Goal: Transaction & Acquisition: Purchase product/service

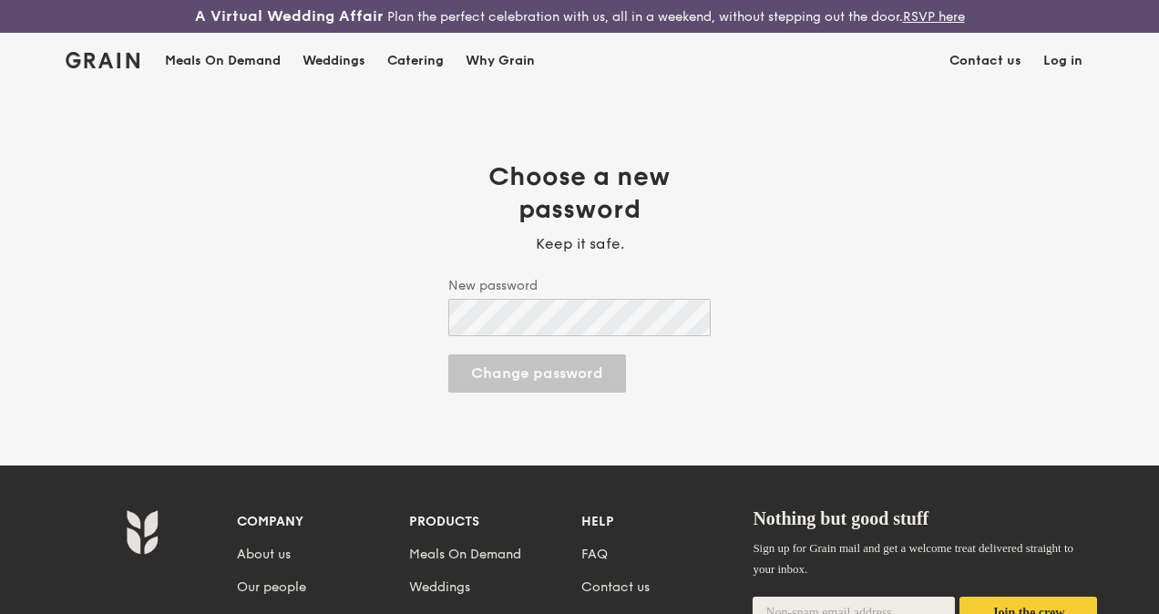
click at [0, 0] on img at bounding box center [0, 0] width 0 height 0
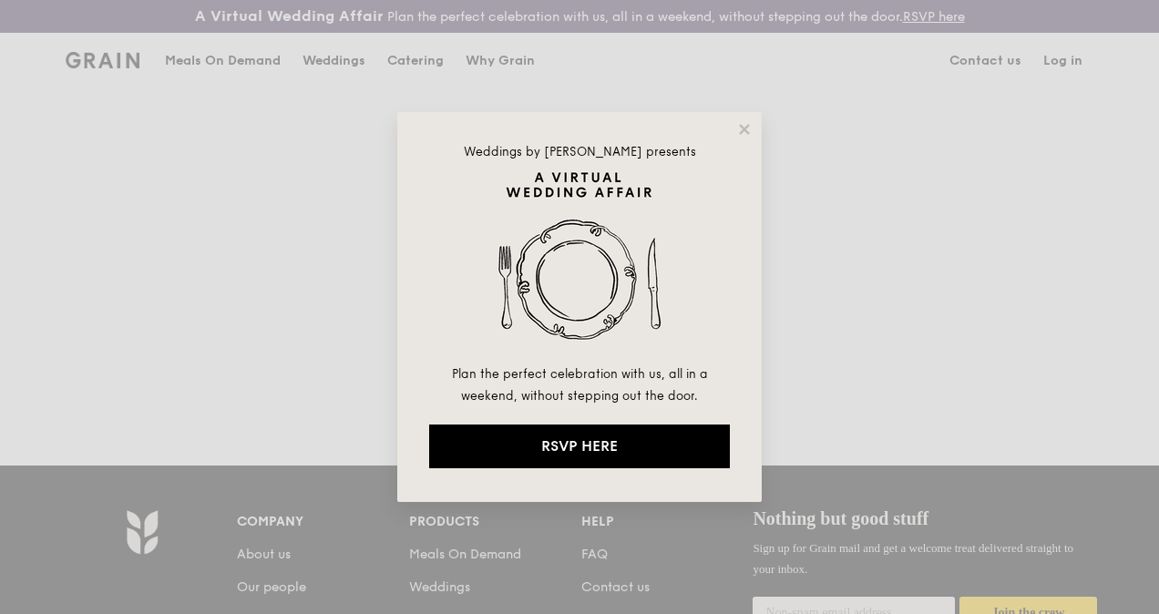
click at [731, 127] on div "Weddings by [PERSON_NAME] presents Plan the perfect celebration with us, all in…" at bounding box center [579, 307] width 364 height 390
click at [739, 125] on icon at bounding box center [744, 129] width 16 height 16
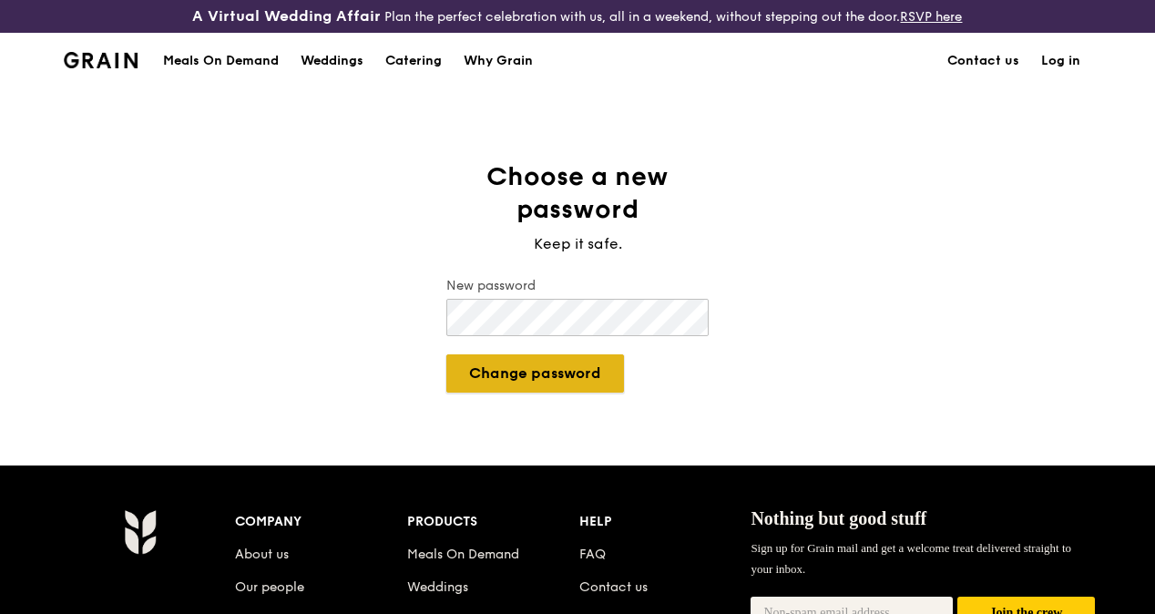
click at [541, 392] on button "Change password" at bounding box center [535, 373] width 178 height 38
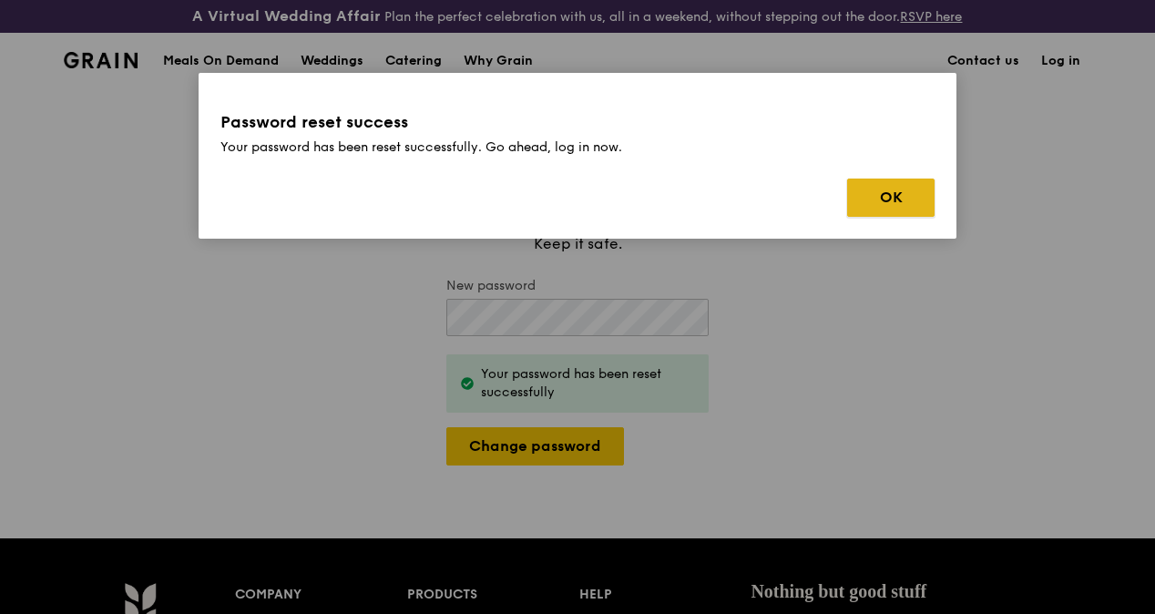
click at [884, 191] on button "OK" at bounding box center [890, 198] width 87 height 38
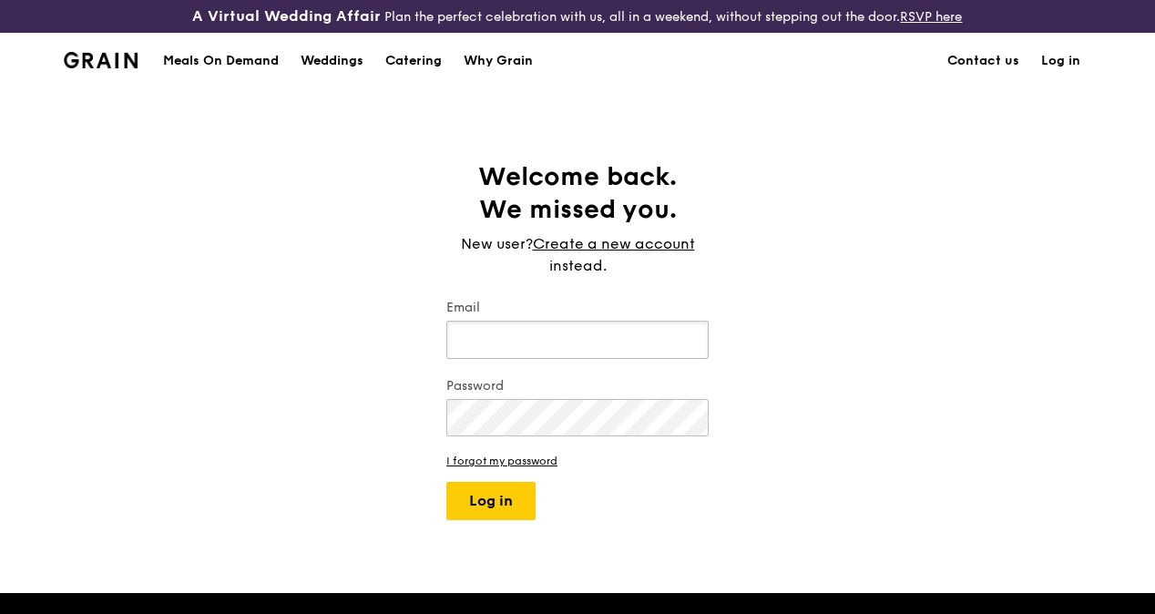
click at [501, 359] on input "Email" at bounding box center [577, 340] width 262 height 38
type input "s"
type input "[EMAIL_ADDRESS][DOMAIN_NAME]"
click at [478, 516] on button "Log in" at bounding box center [490, 501] width 89 height 38
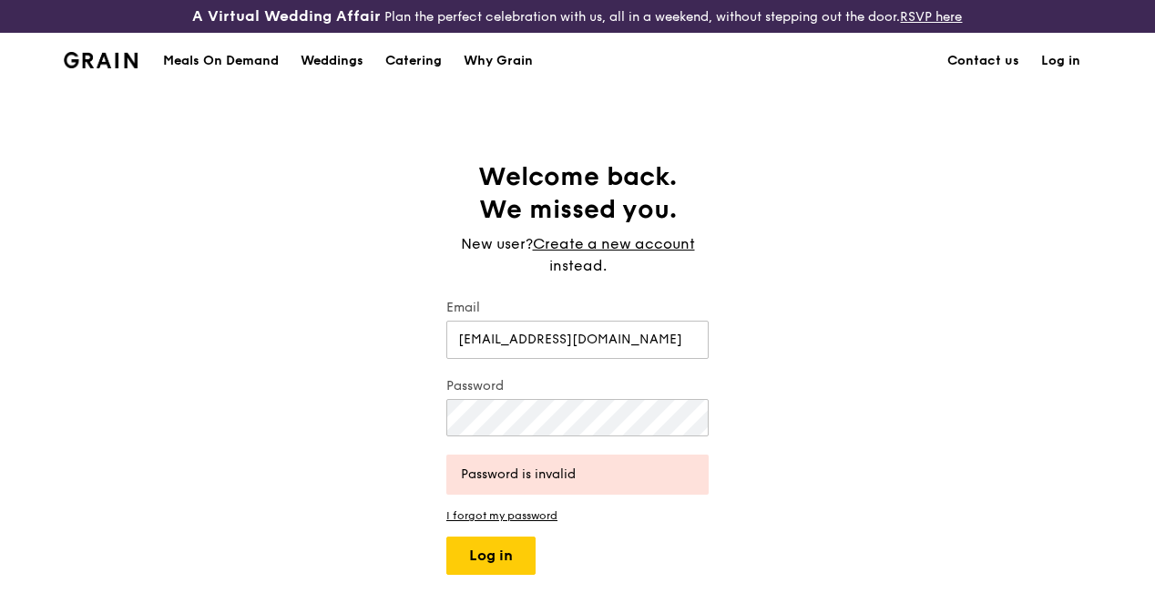
click at [800, 487] on div "Welcome back. We missed you. New user? Create a new account instead. Email [EMA…" at bounding box center [577, 367] width 1155 height 414
click at [277, 435] on div "Welcome back. We missed you. New user? Create a new account instead. Email [EMA…" at bounding box center [577, 367] width 1155 height 414
click at [673, 456] on form "Email [EMAIL_ADDRESS][DOMAIN_NAME] Password Password is invalid I forgot my pas…" at bounding box center [577, 437] width 262 height 276
click at [500, 564] on button "Log in" at bounding box center [490, 555] width 89 height 38
click at [301, 428] on div "Welcome back. We missed you. New user? Create a new account instead. Email [EMA…" at bounding box center [577, 367] width 1155 height 414
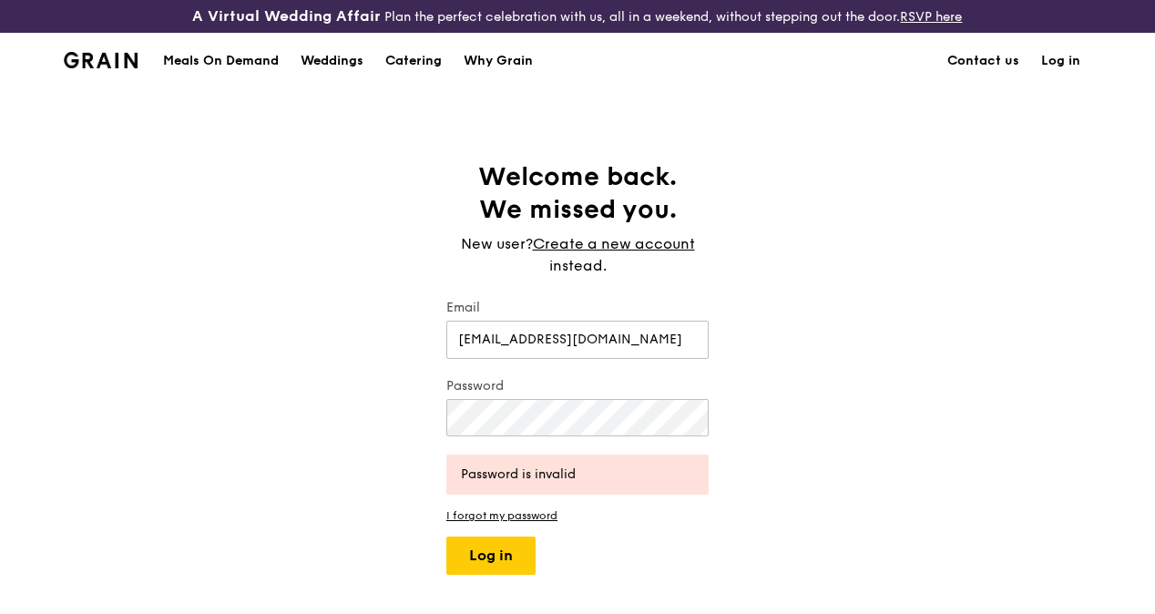
click at [1052, 72] on link "Log in" at bounding box center [1060, 61] width 61 height 55
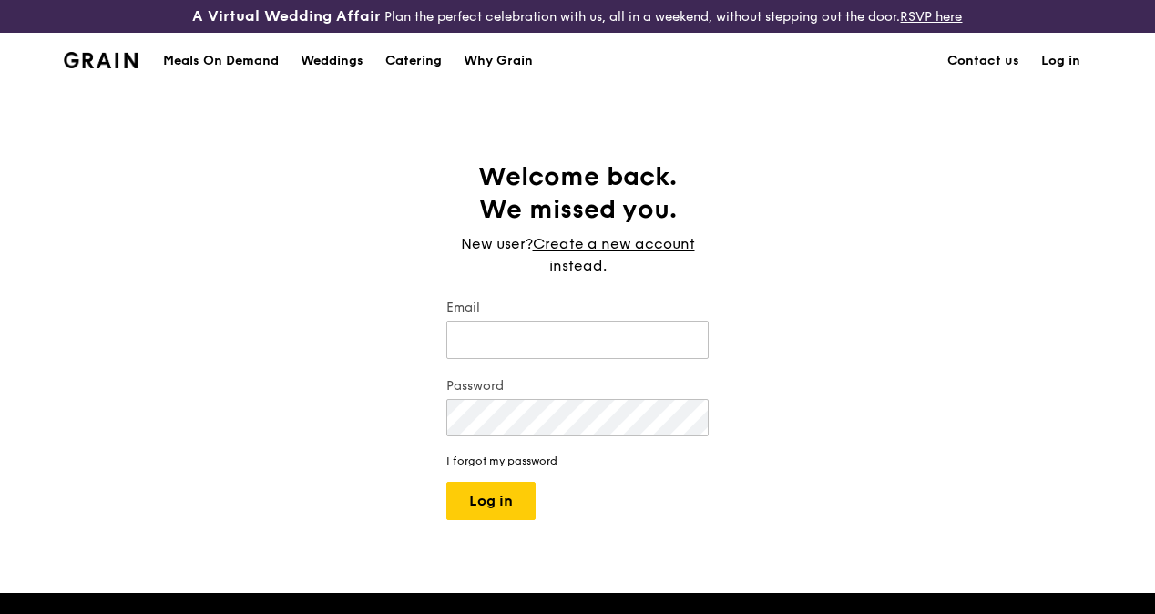
click at [495, 363] on div "Email" at bounding box center [577, 331] width 262 height 64
click at [496, 357] on input "Email" at bounding box center [577, 340] width 262 height 38
type input "[EMAIL_ADDRESS][DOMAIN_NAME]"
click at [523, 520] on button "Log in" at bounding box center [490, 501] width 89 height 38
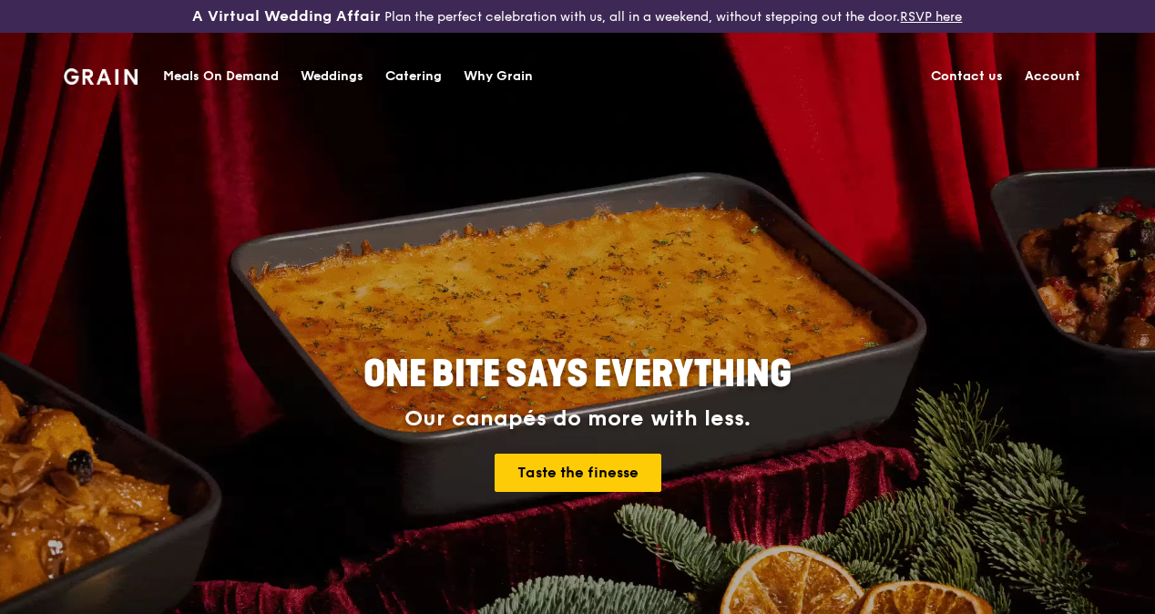
click at [233, 77] on div "Meals On Demand" at bounding box center [221, 76] width 116 height 55
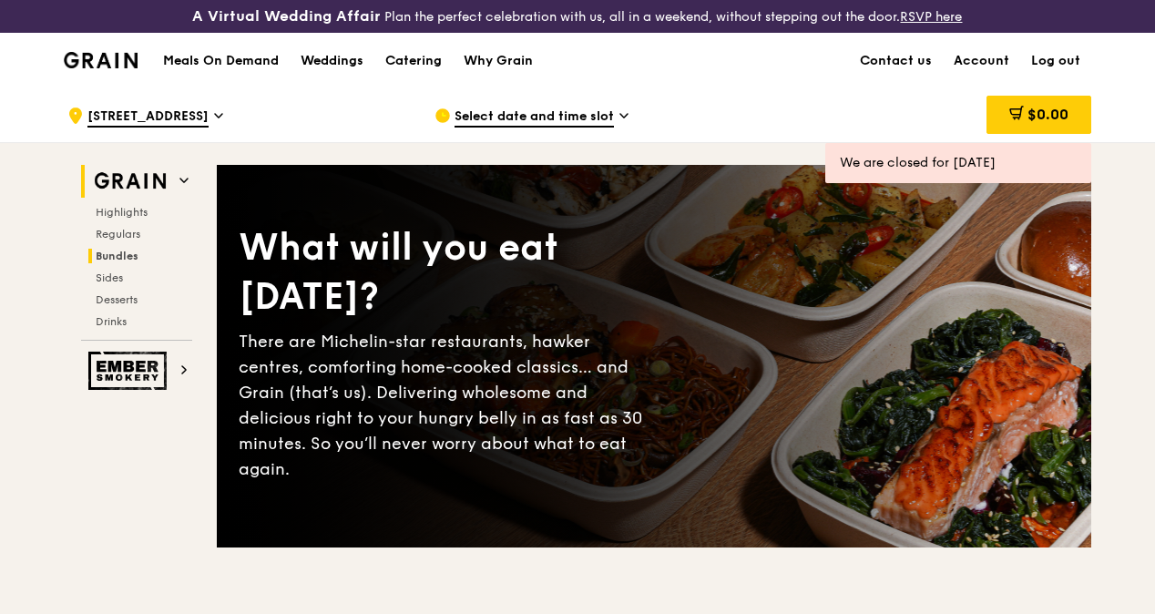
click at [117, 262] on span "Bundles" at bounding box center [117, 256] width 43 height 13
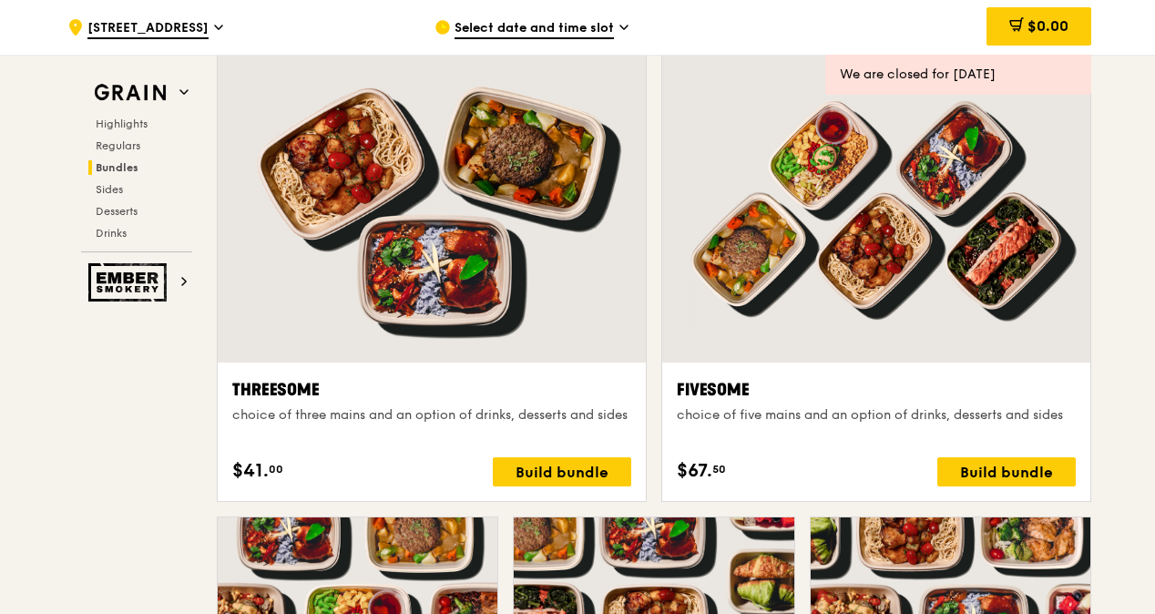
scroll to position [3195, 0]
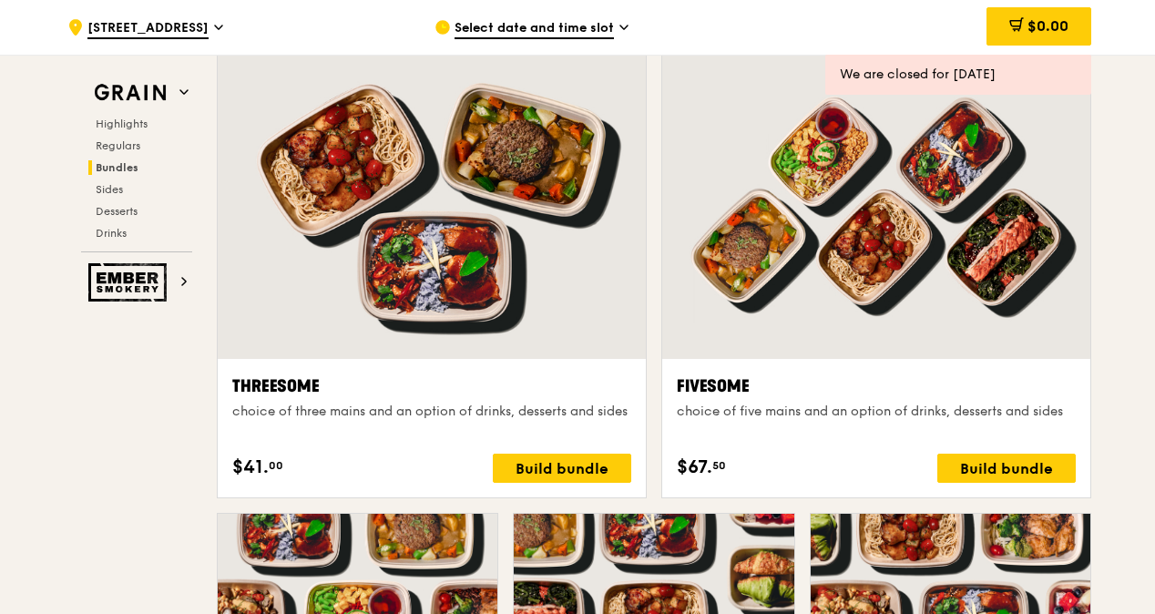
click at [559, 271] on div at bounding box center [432, 201] width 428 height 316
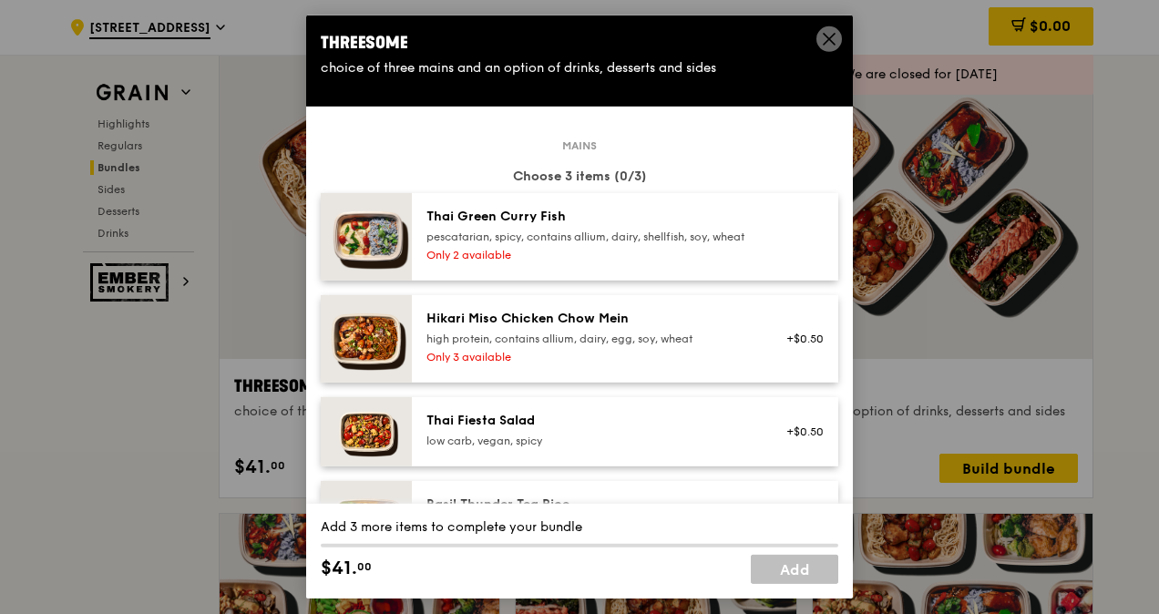
click at [824, 42] on icon at bounding box center [829, 39] width 16 height 16
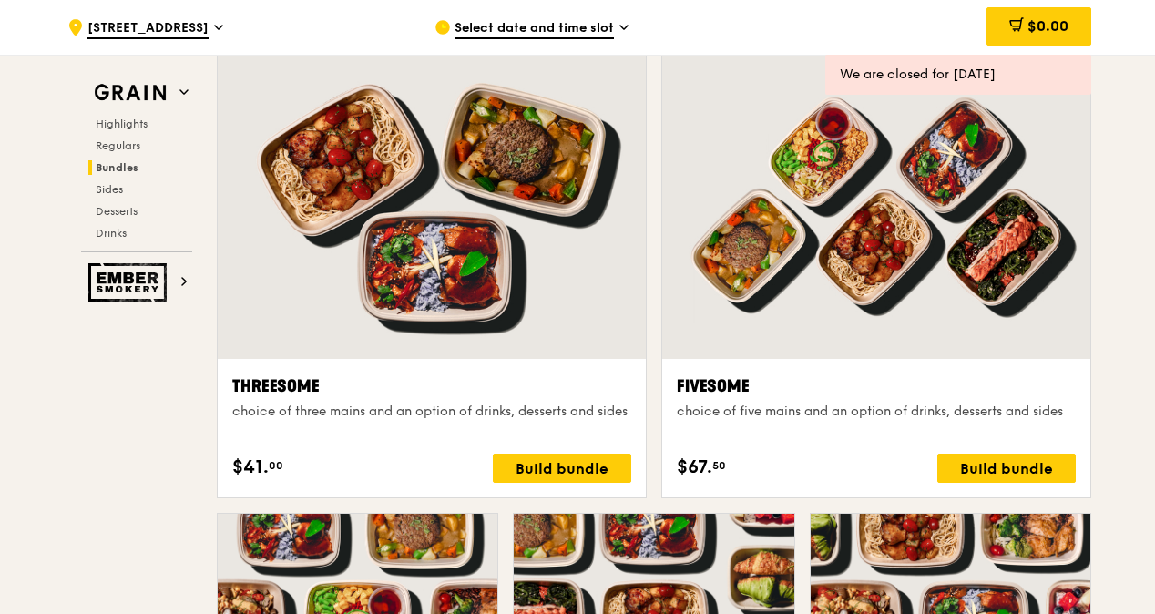
scroll to position [2831, 0]
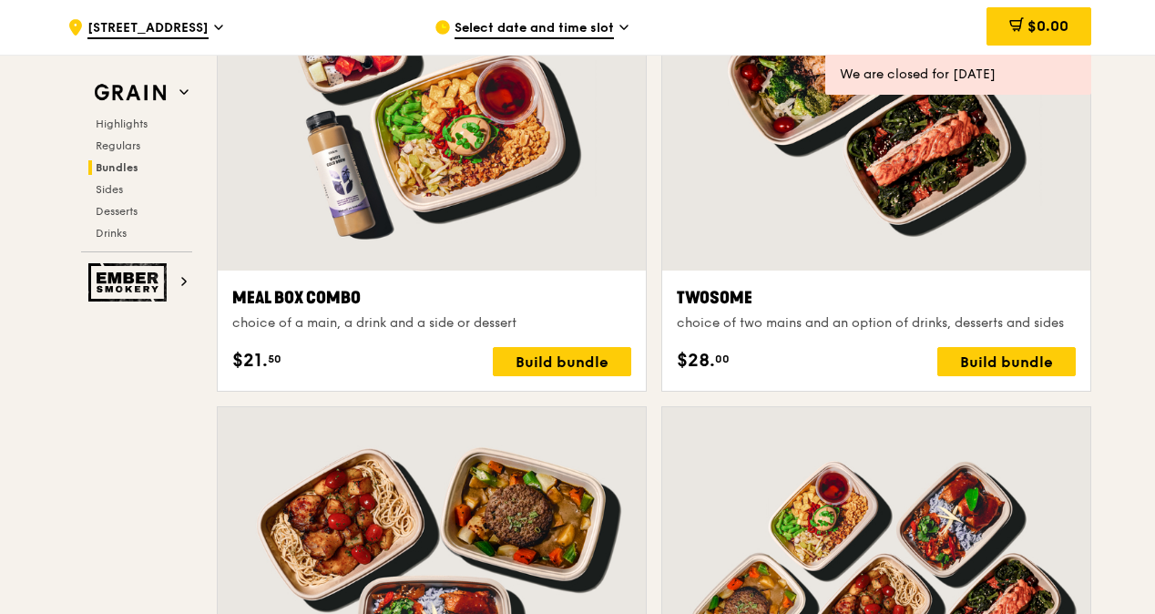
click at [609, 25] on span "Select date and time slot" at bounding box center [534, 29] width 159 height 20
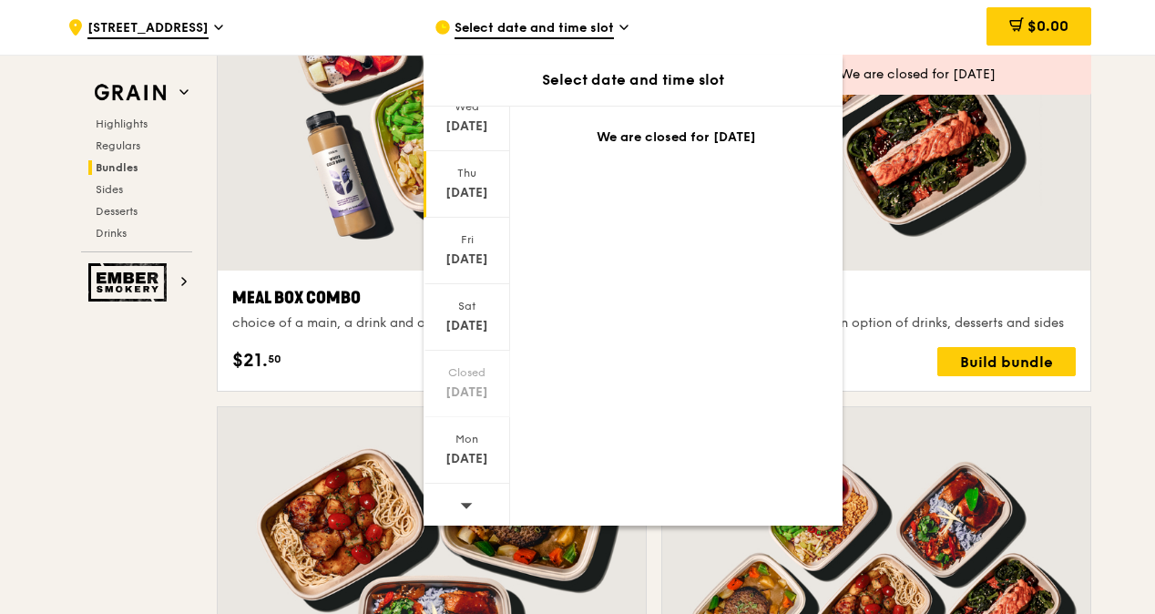
scroll to position [138, 0]
